Goal: Obtain resource: Obtain resource

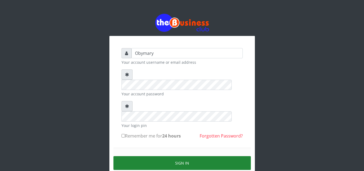
click at [177, 156] on button "Sign in" at bounding box center [183, 163] width 138 height 14
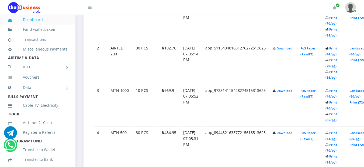
scroll to position [332, 0]
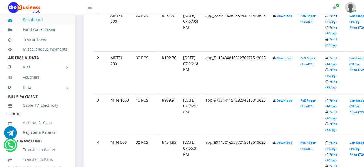
click at [337, 18] on link "Print (44/pg)" at bounding box center [332, 19] width 12 height 10
click at [337, 17] on link "Print (44/pg)" at bounding box center [332, 19] width 12 height 10
click at [329, 18] on icon at bounding box center [327, 16] width 3 height 3
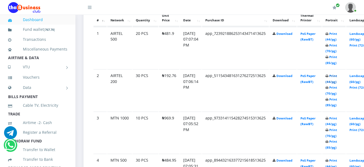
click at [337, 77] on link "Print (44/pg)" at bounding box center [332, 79] width 12 height 10
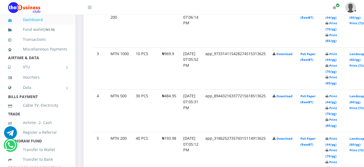
scroll to position [379, 0]
click at [337, 54] on link "Print (44/pg)" at bounding box center [332, 56] width 12 height 10
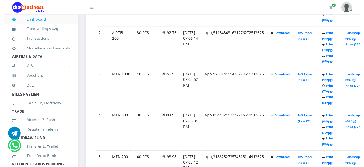
scroll to position [361, 0]
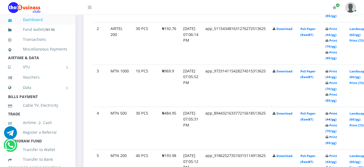
click at [337, 115] on link "Print (44/pg)" at bounding box center [332, 116] width 12 height 10
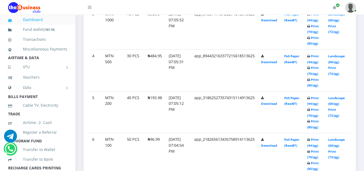
scroll to position [433, 0]
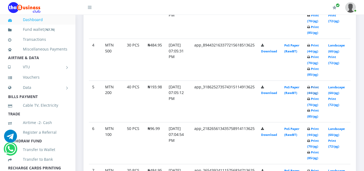
click at [316, 87] on link "Print (44/pg)" at bounding box center [313, 90] width 12 height 10
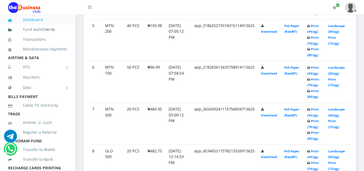
scroll to position [505, 0]
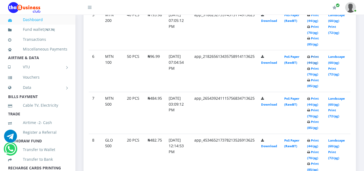
click at [316, 57] on link "Print (44/pg)" at bounding box center [313, 59] width 12 height 10
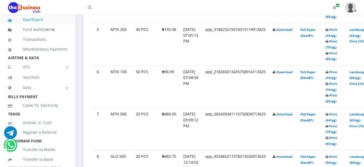
scroll to position [474, 0]
